Goal: Transaction & Acquisition: Purchase product/service

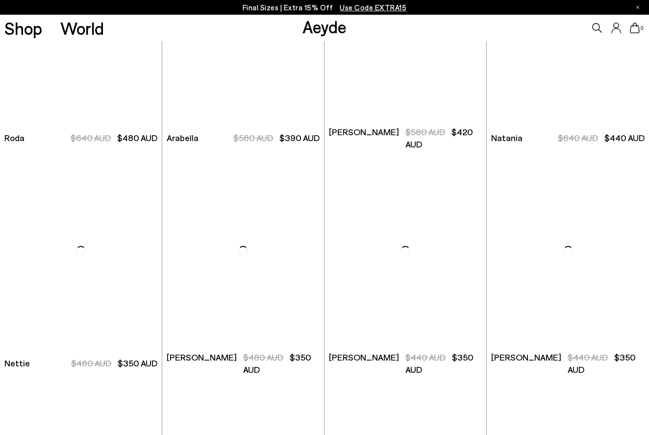
scroll to position [3947, 0]
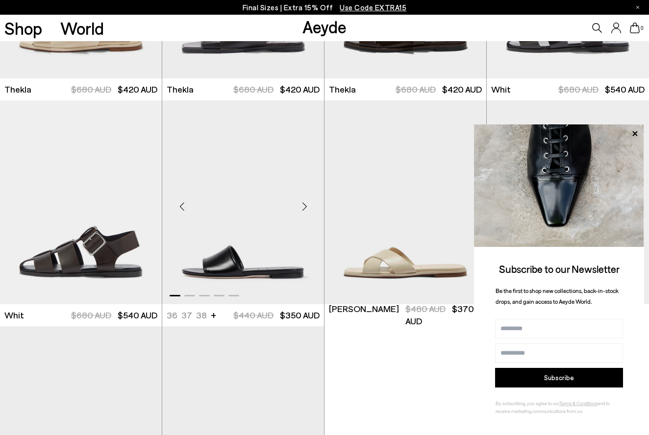
scroll to position [5357, 0]
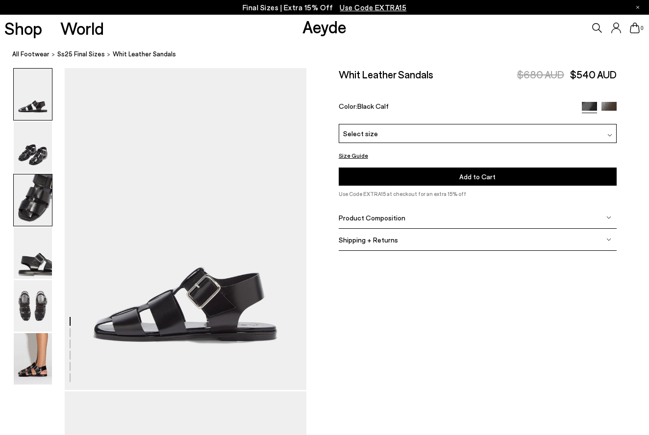
click at [41, 191] on img at bounding box center [33, 199] width 38 height 51
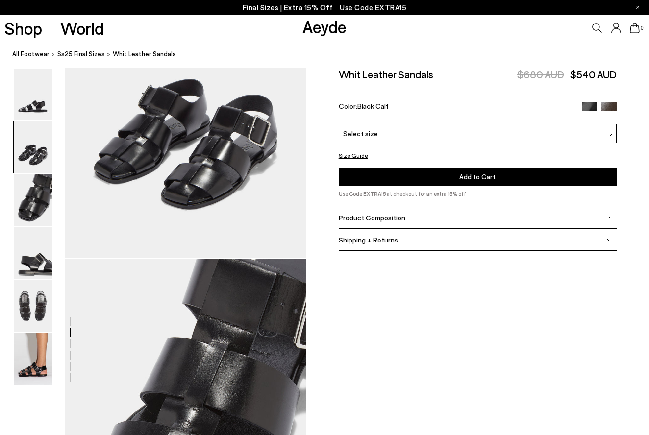
scroll to position [455, 0]
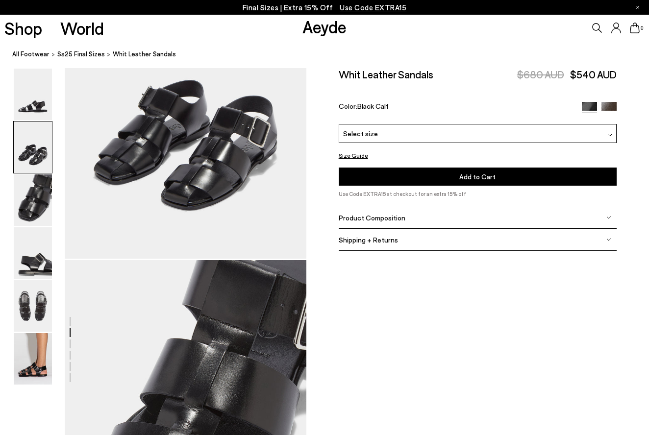
click at [611, 134] on img at bounding box center [609, 135] width 5 height 5
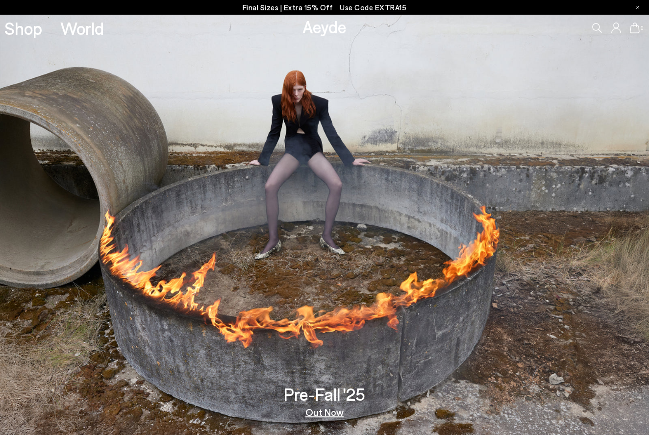
scroll to position [0, 0]
click at [304, 8] on p "Final Sizes | Extra 15% Off Use Code EXTRA15" at bounding box center [325, 7] width 164 height 12
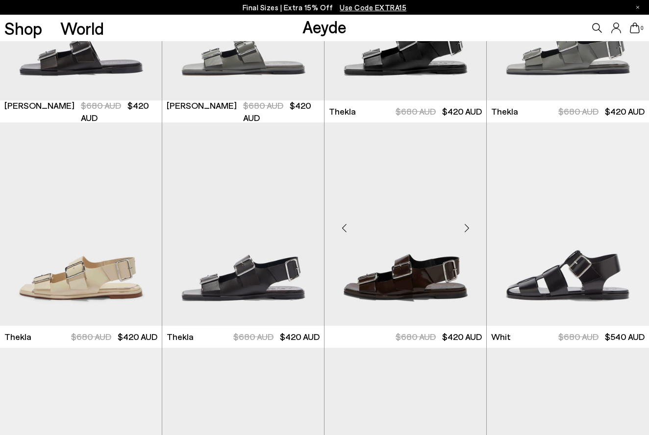
scroll to position [5109, 0]
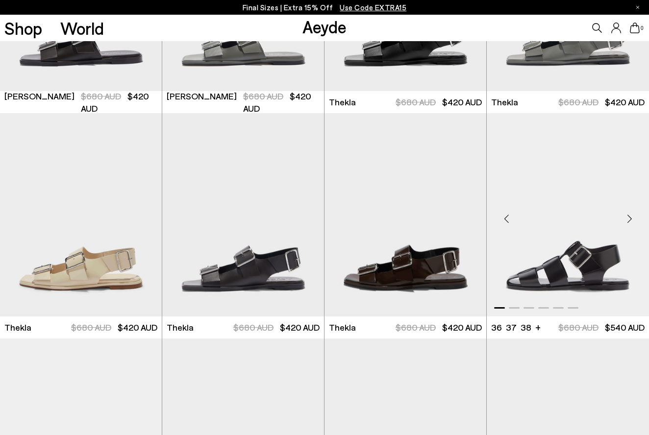
click at [559, 258] on img "1 / 6" at bounding box center [568, 214] width 162 height 203
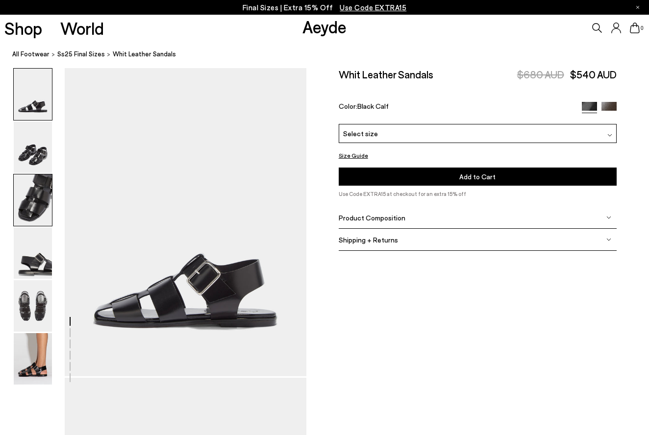
click at [31, 189] on img at bounding box center [33, 199] width 38 height 51
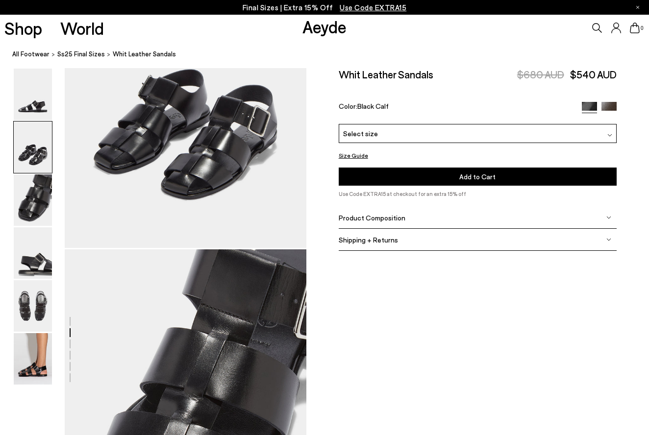
scroll to position [466, 0]
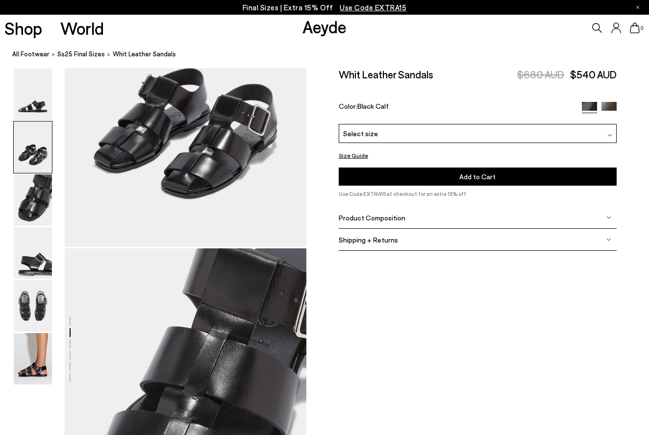
click at [609, 218] on img at bounding box center [608, 217] width 5 height 5
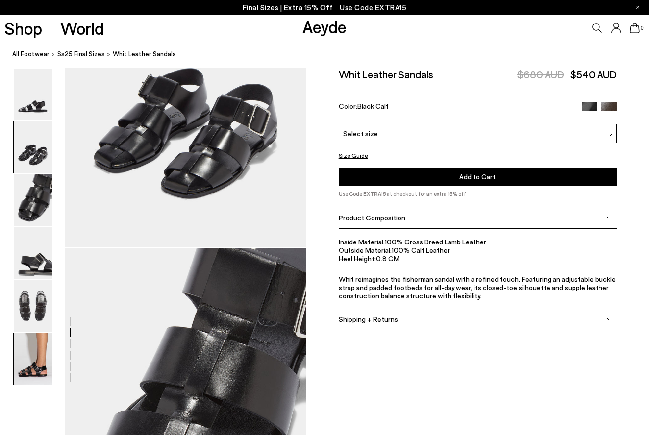
click at [23, 358] on img at bounding box center [33, 358] width 38 height 51
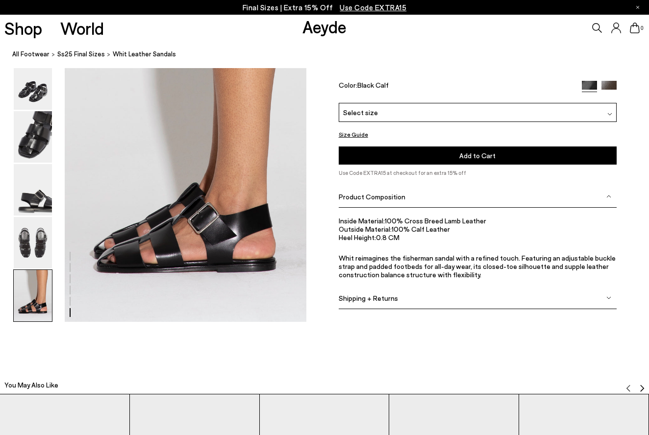
scroll to position [1683, 0]
